Goal: Check status: Check status

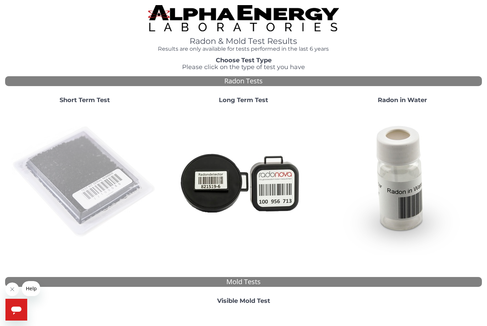
click at [72, 170] on img at bounding box center [85, 182] width 146 height 146
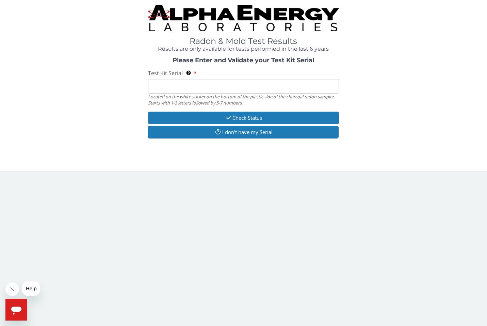
click at [202, 83] on input "Test Kit Serial Located on the white sticker on the bottom of the plastic side …" at bounding box center [243, 86] width 190 height 15
paste input "FE382166"
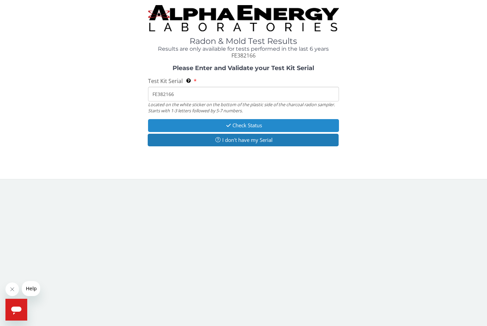
type input "FE382166"
click at [245, 125] on button "Check Status" at bounding box center [243, 125] width 190 height 13
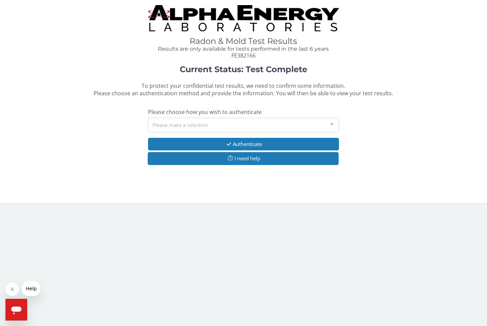
click at [319, 126] on div "Please make a selection" at bounding box center [243, 125] width 190 height 15
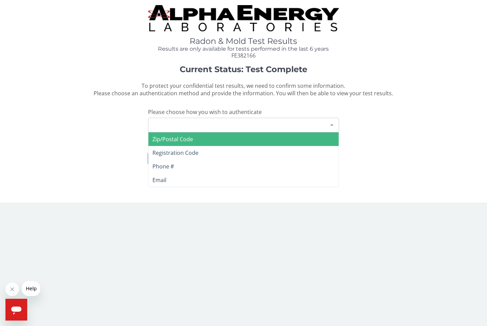
click at [197, 137] on span "Zip/Postal Code" at bounding box center [243, 139] width 190 height 14
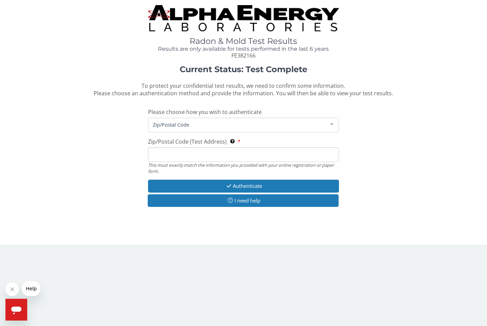
click at [193, 157] on input "Zip/Postal Code (Test Address) This must exactly match the information you prov…" at bounding box center [243, 154] width 190 height 15
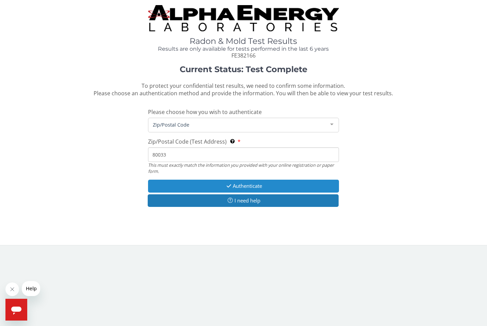
type input "80033"
click at [309, 184] on button "Authenticate" at bounding box center [243, 186] width 190 height 13
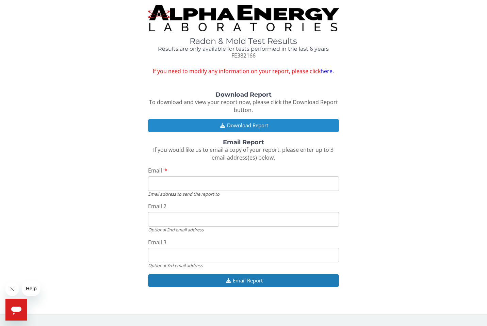
click at [209, 126] on button "Download Report" at bounding box center [243, 125] width 190 height 13
